Goal: Task Accomplishment & Management: Manage account settings

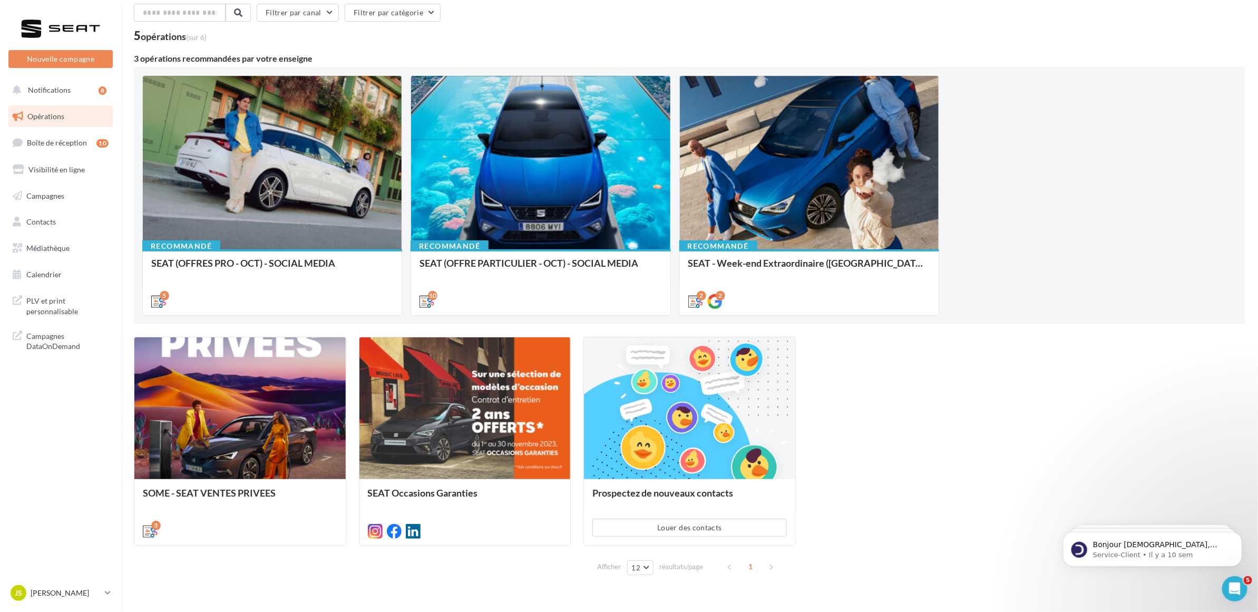
scroll to position [66, 0]
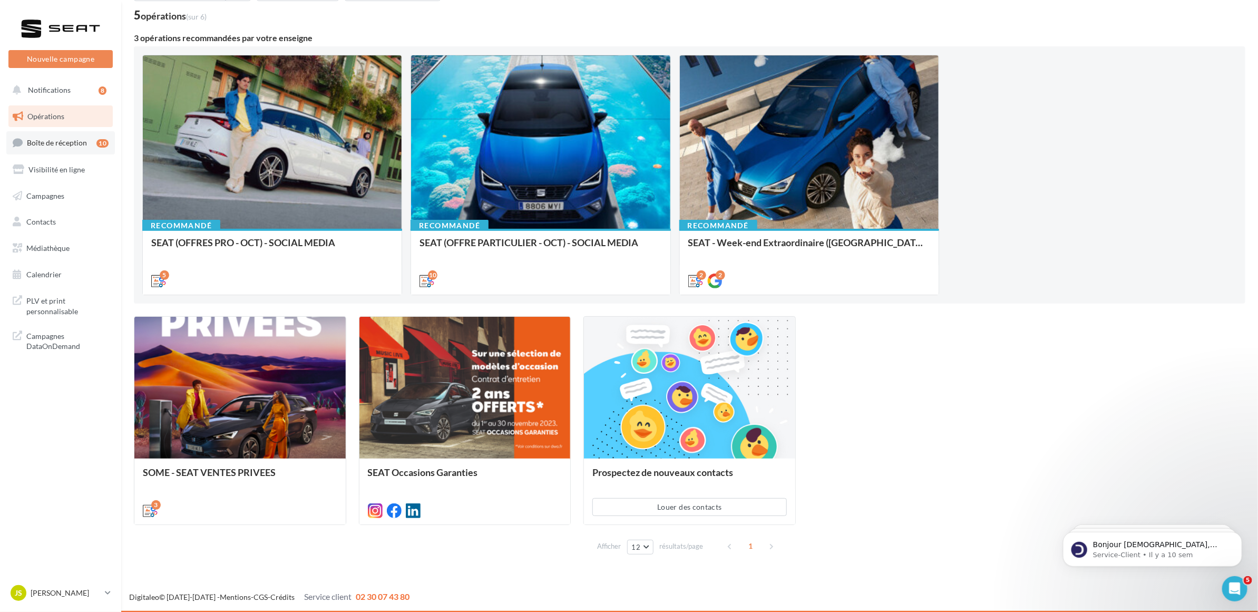
click at [67, 145] on span "Boîte de réception" at bounding box center [57, 142] width 60 height 9
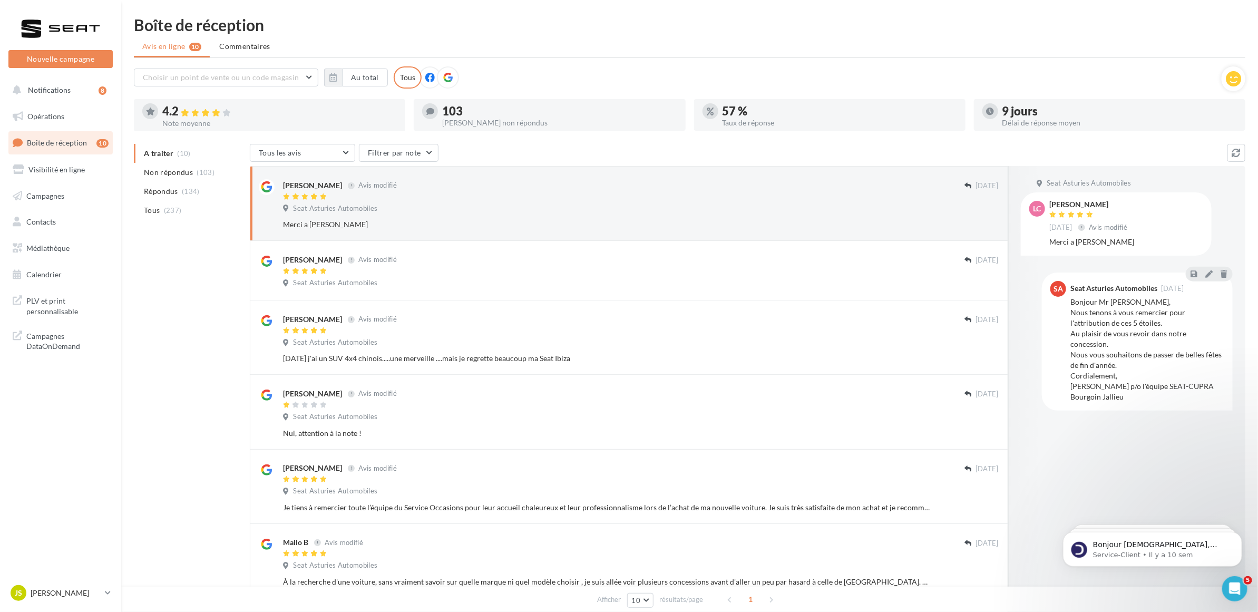
scroll to position [367, 0]
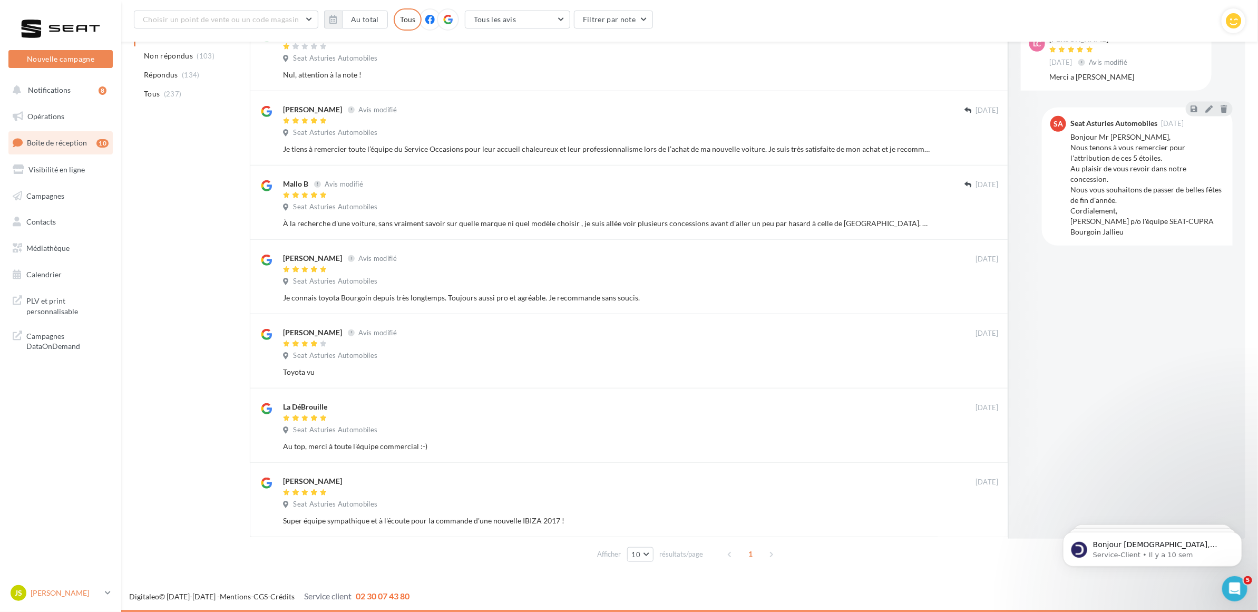
click at [110, 589] on icon at bounding box center [108, 592] width 6 height 9
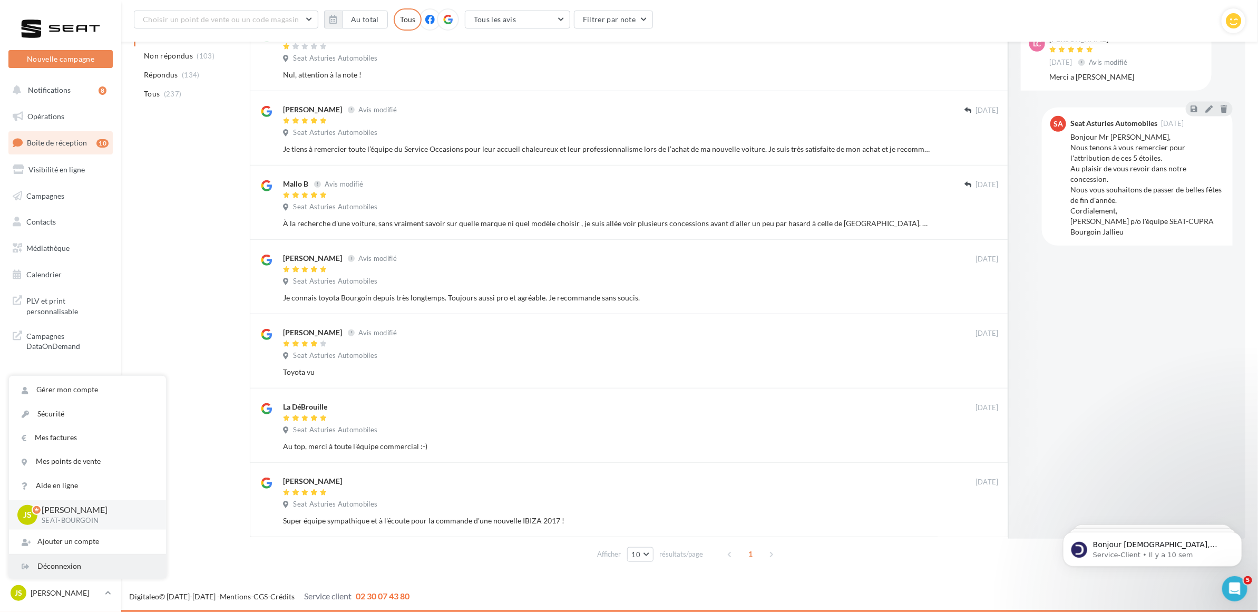
click at [70, 566] on div "Déconnexion" at bounding box center [87, 566] width 157 height 24
